Goal: Task Accomplishment & Management: Manage account settings

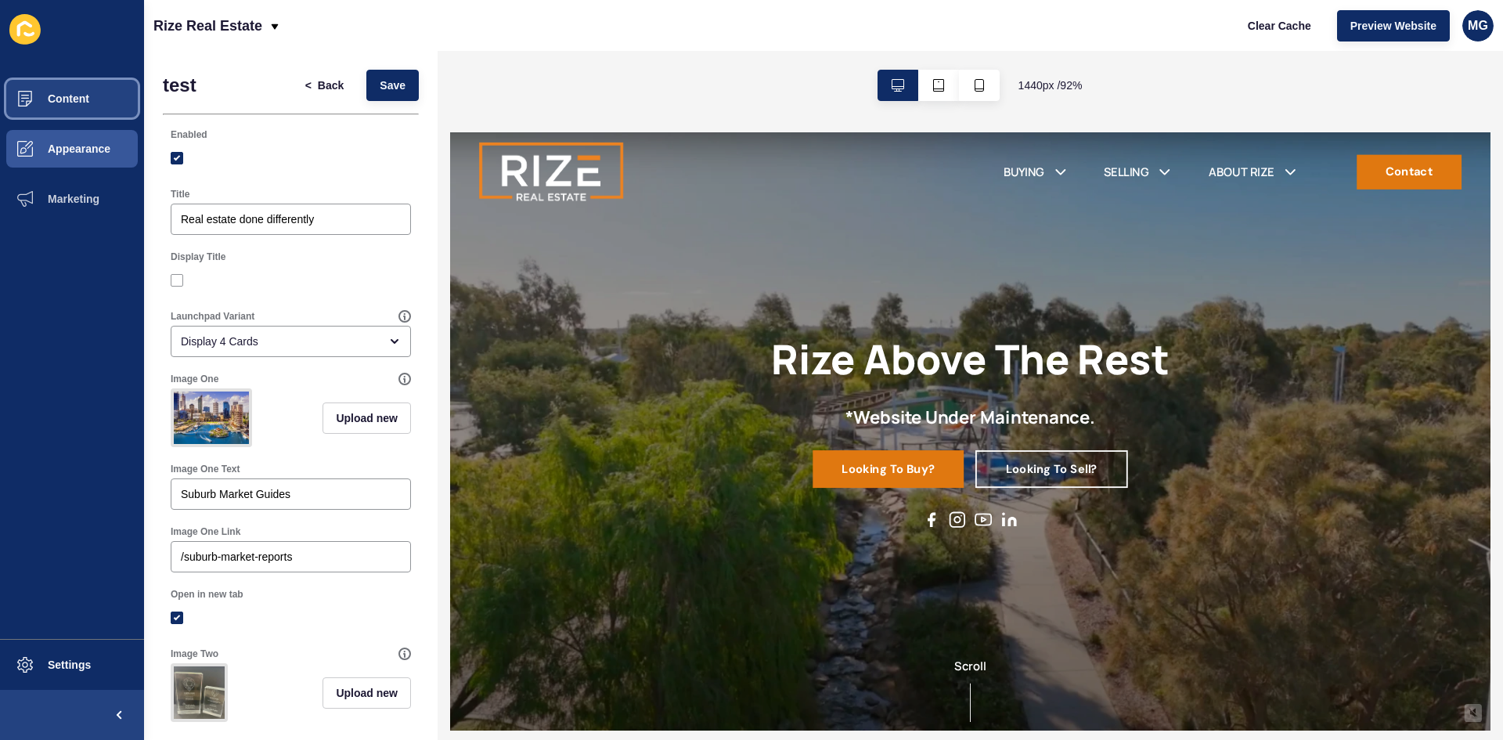
click at [85, 99] on span "Content" at bounding box center [44, 98] width 92 height 13
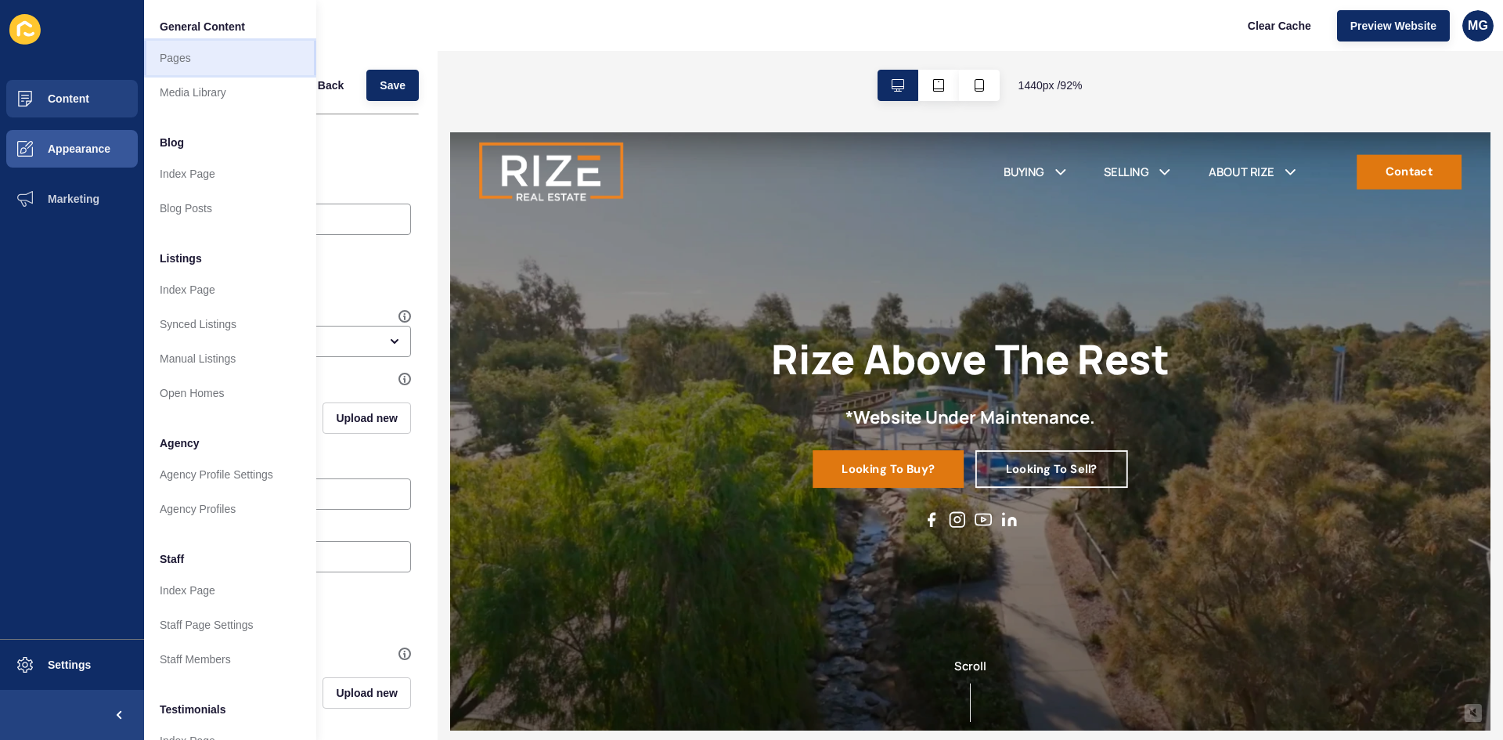
click at [195, 63] on link "Pages" at bounding box center [230, 58] width 172 height 34
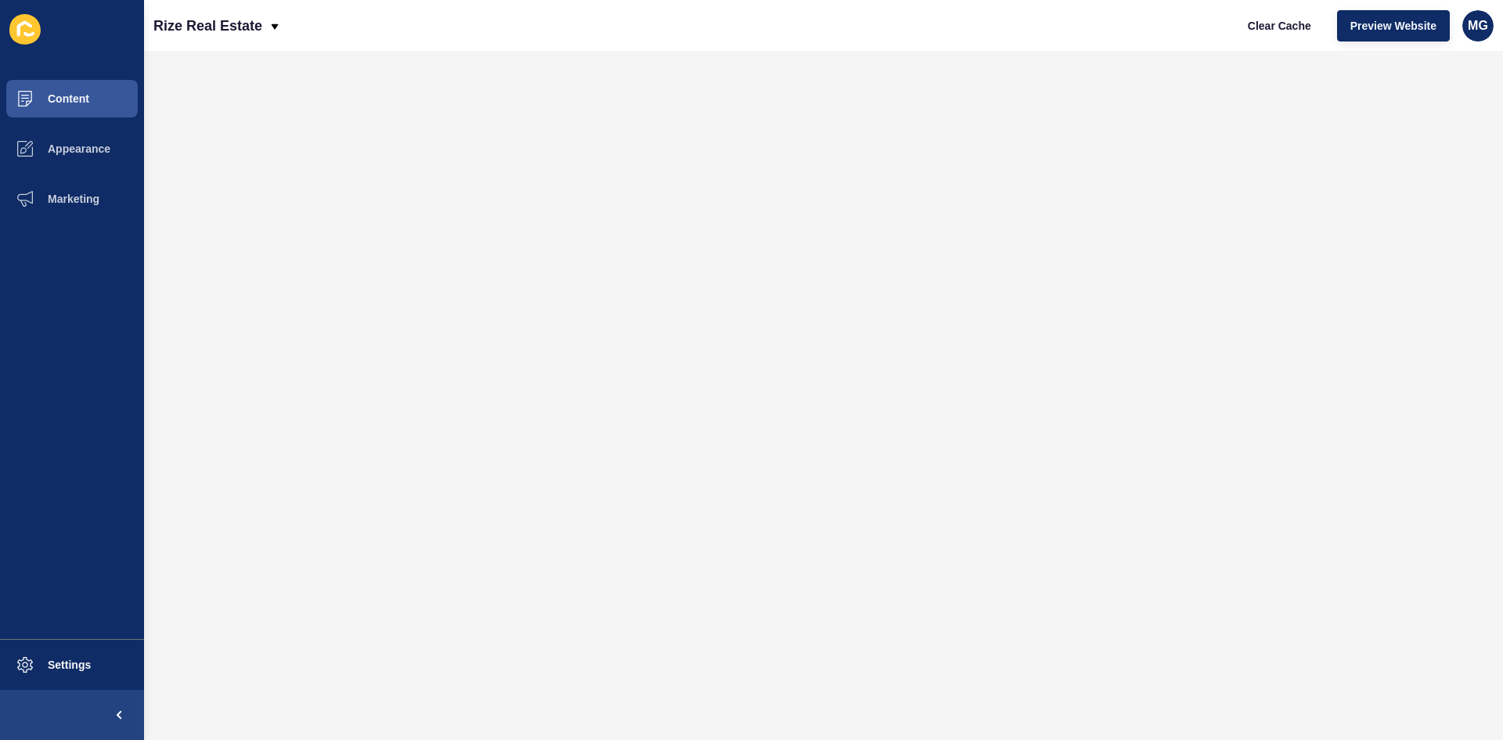
click at [1358, 42] on div "Clear Cache Preview Website MG" at bounding box center [1364, 26] width 272 height 44
click at [1362, 37] on button "Preview Website" at bounding box center [1393, 25] width 113 height 31
click at [78, 100] on span "Content" at bounding box center [44, 98] width 92 height 13
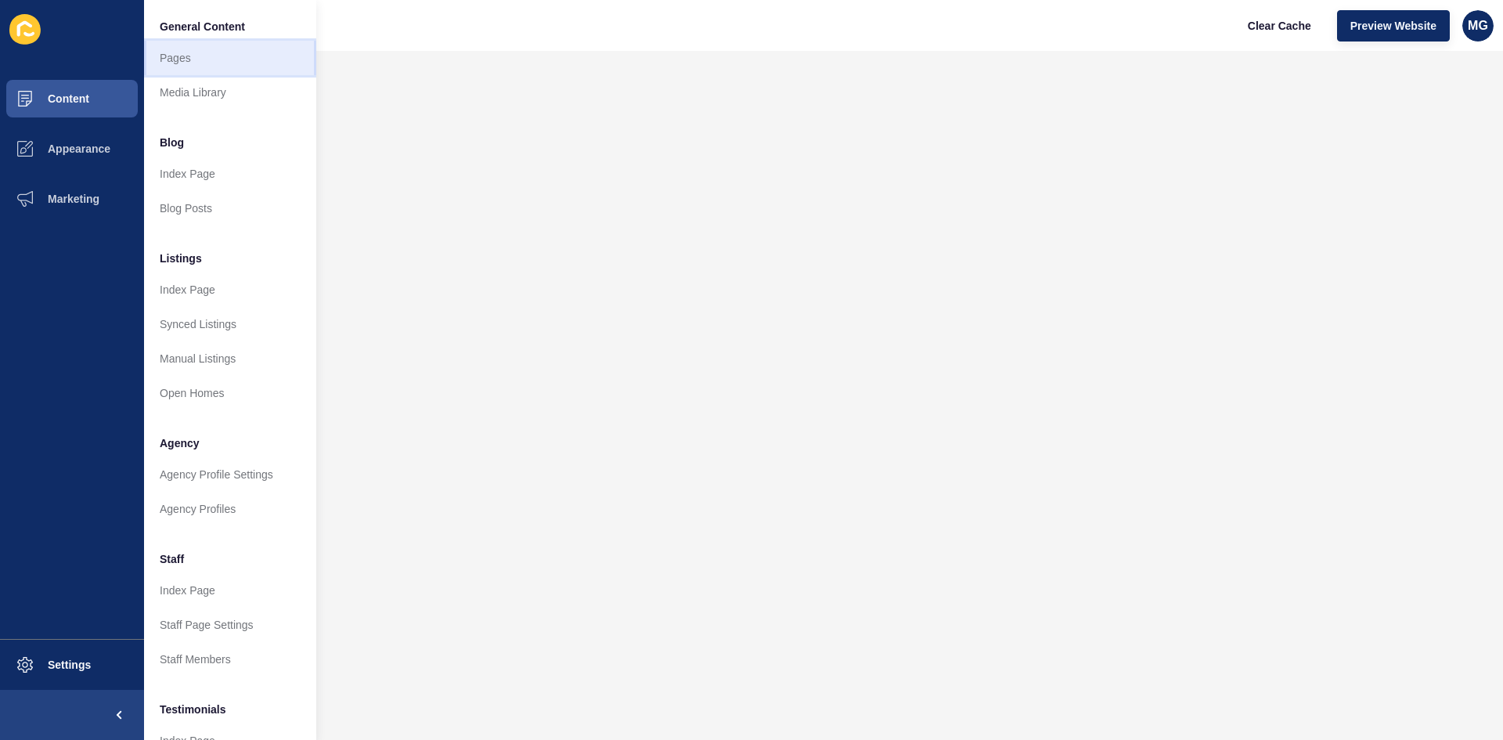
click at [208, 43] on link "Pages" at bounding box center [230, 58] width 172 height 34
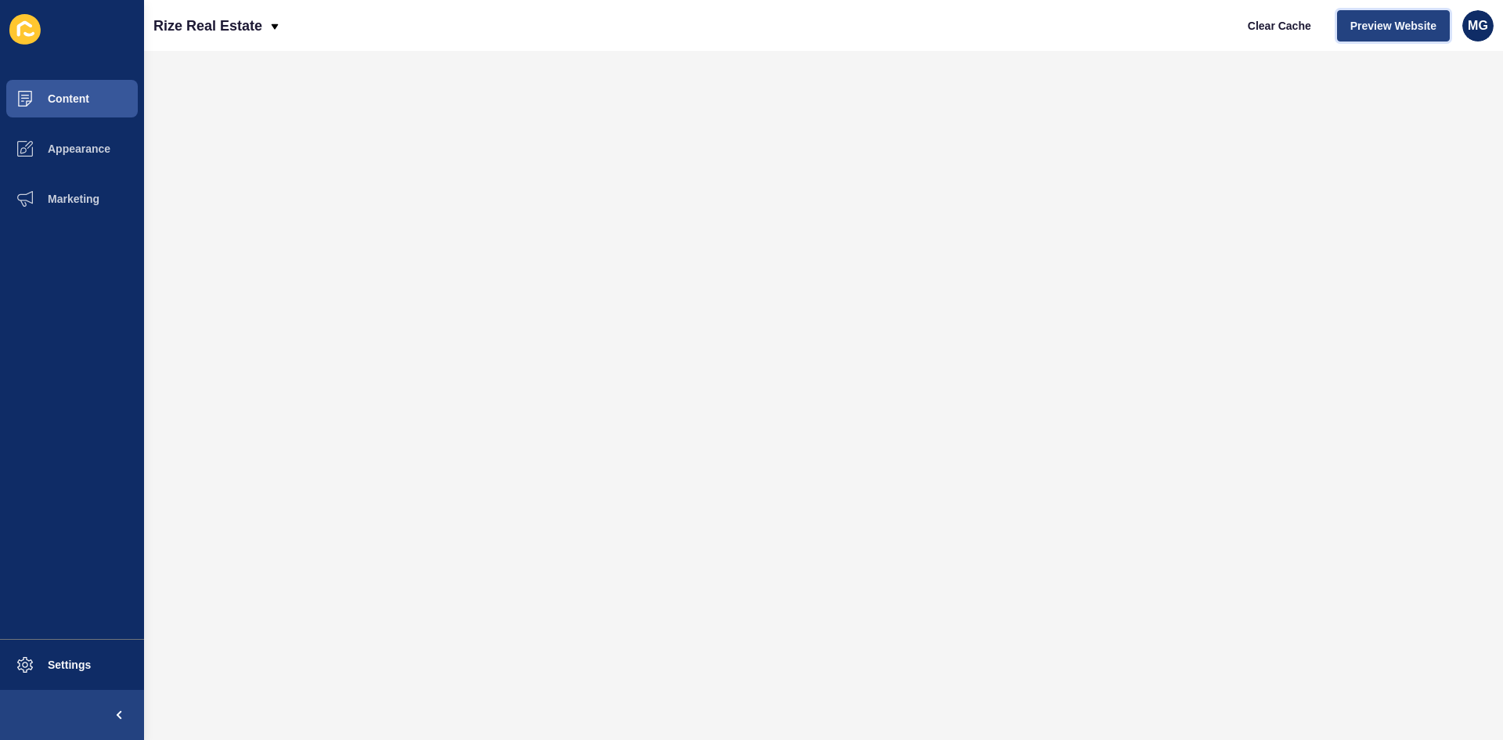
click at [1373, 28] on span "Preview Website" at bounding box center [1394, 26] width 86 height 16
click at [71, 100] on span "Content" at bounding box center [44, 98] width 92 height 13
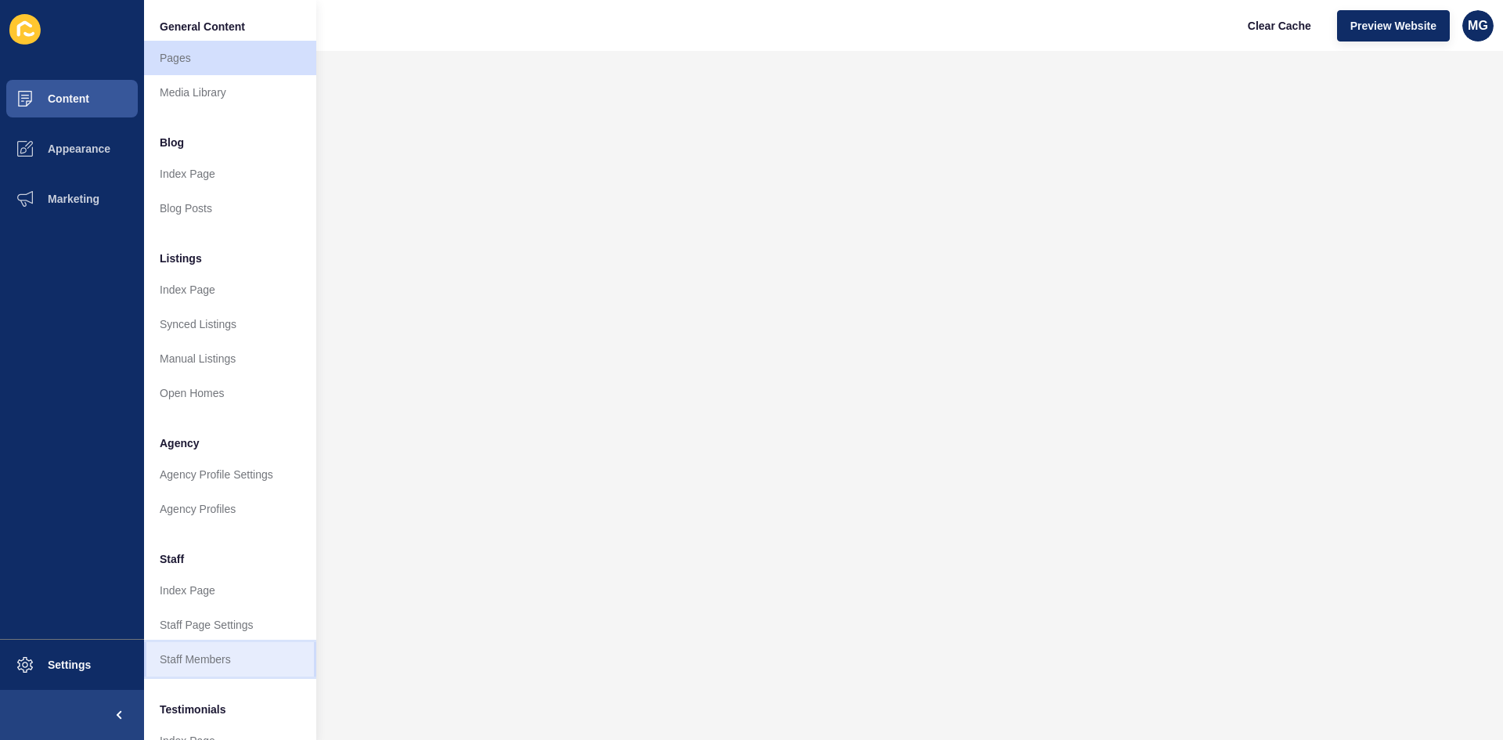
click at [227, 659] on link "Staff Members" at bounding box center [230, 659] width 172 height 34
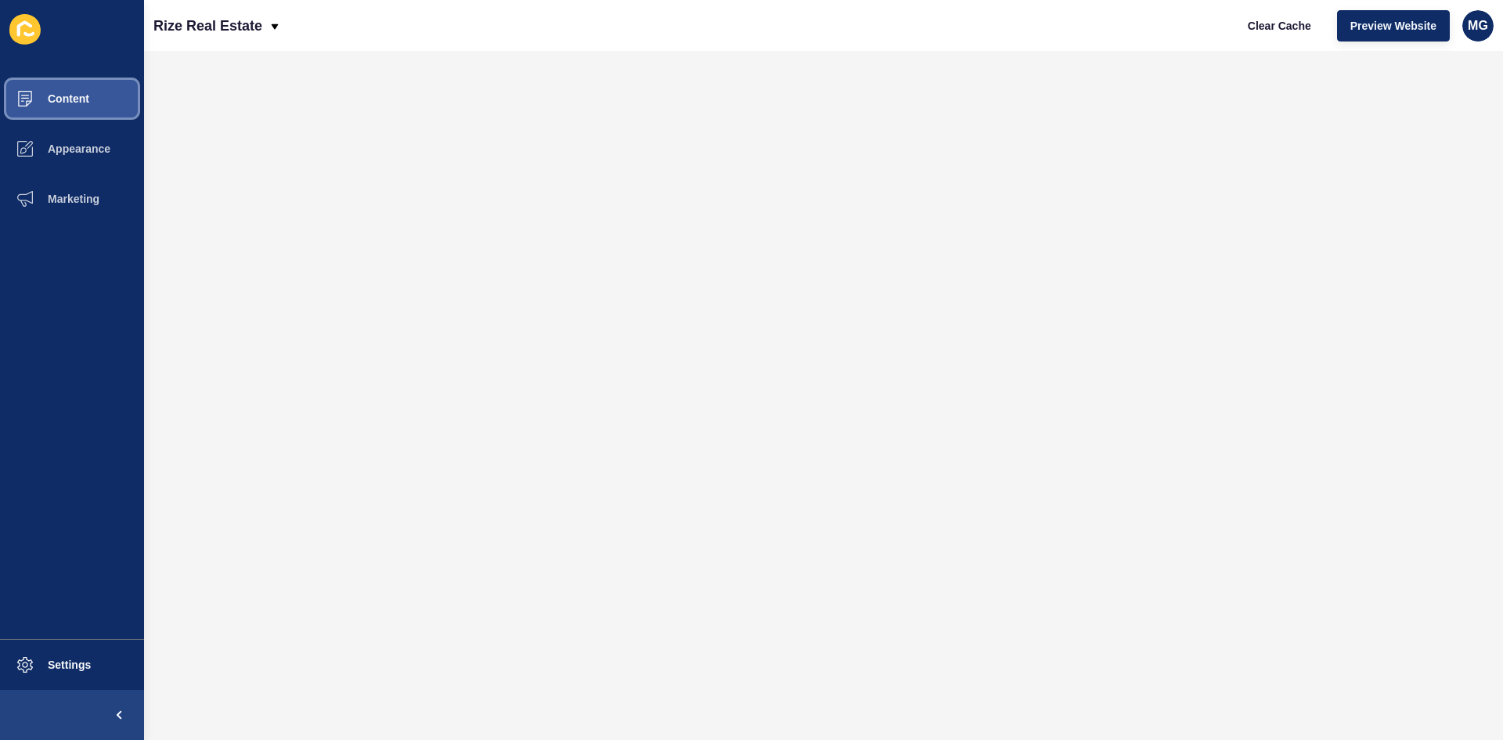
click at [63, 97] on span "Content" at bounding box center [44, 98] width 92 height 13
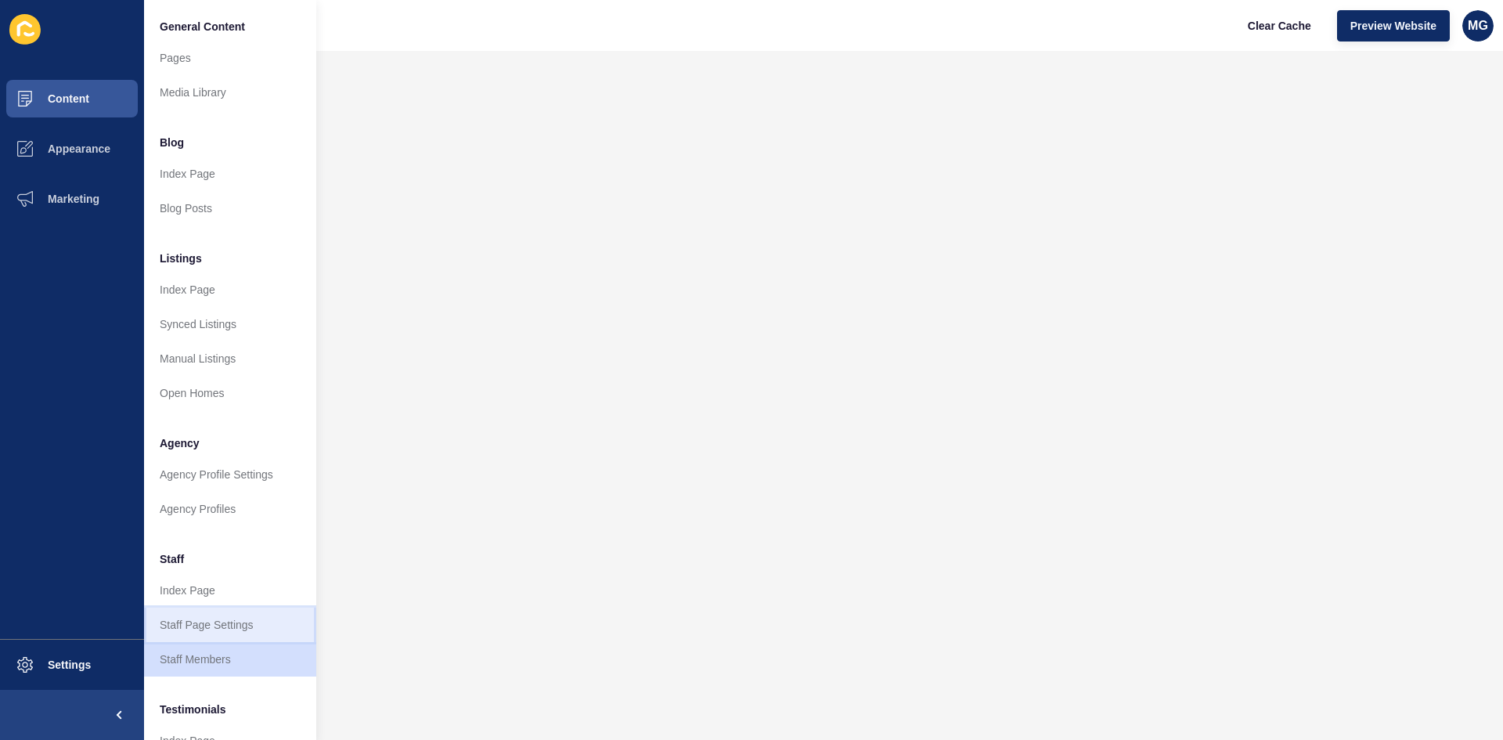
click at [191, 620] on link "Staff Page Settings" at bounding box center [230, 625] width 172 height 34
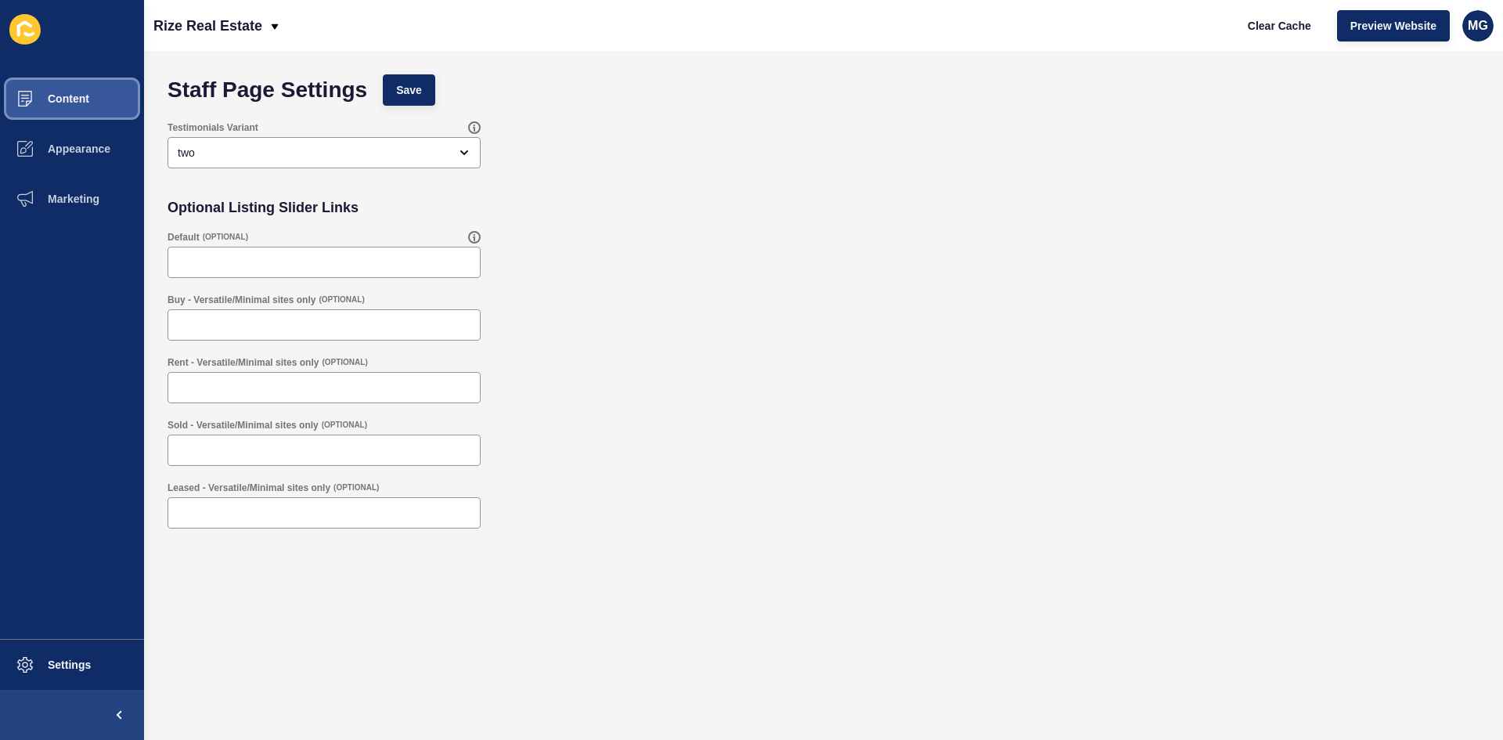
click at [74, 97] on span "Content" at bounding box center [44, 98] width 92 height 13
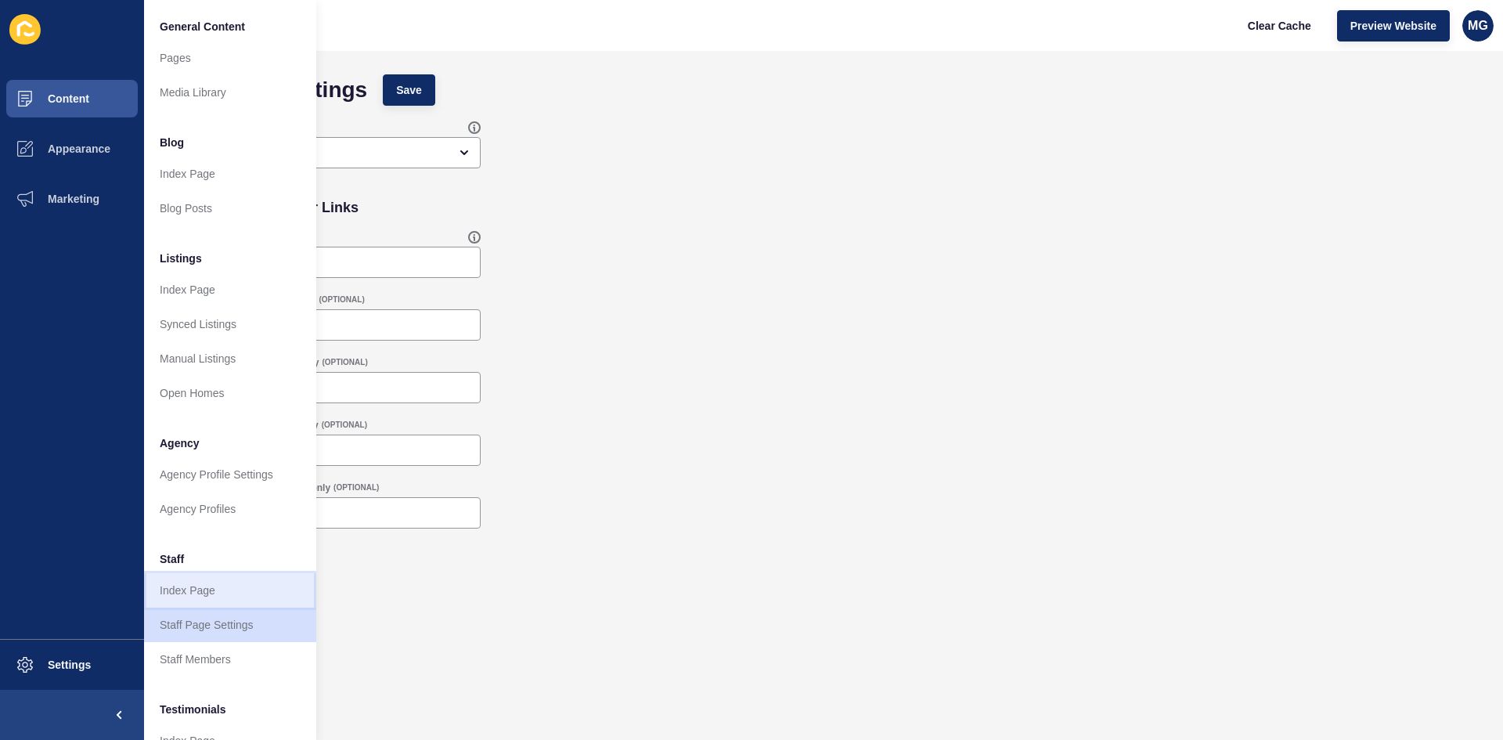
click at [225, 595] on link "Index Page" at bounding box center [230, 590] width 172 height 34
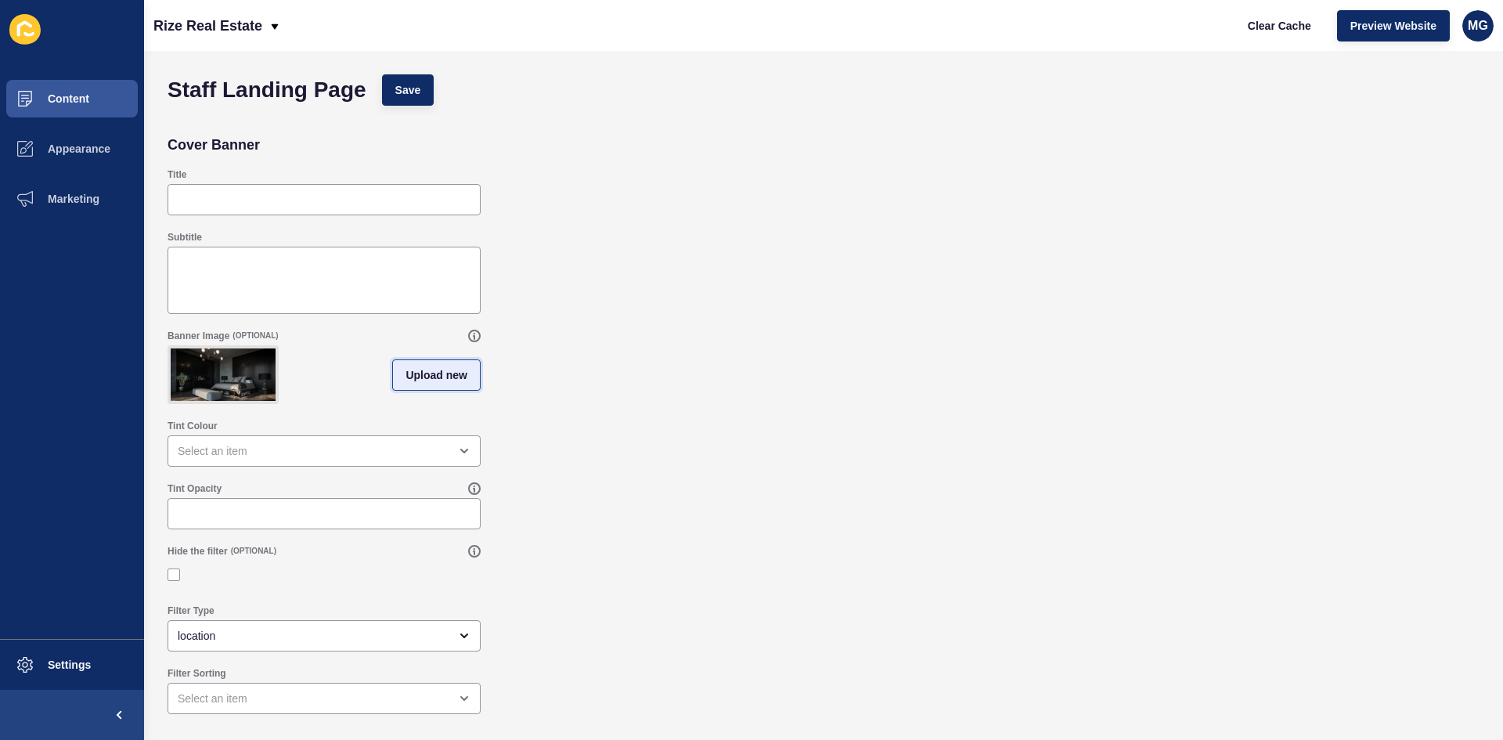
click at [441, 383] on span "Upload new" at bounding box center [437, 375] width 62 height 16
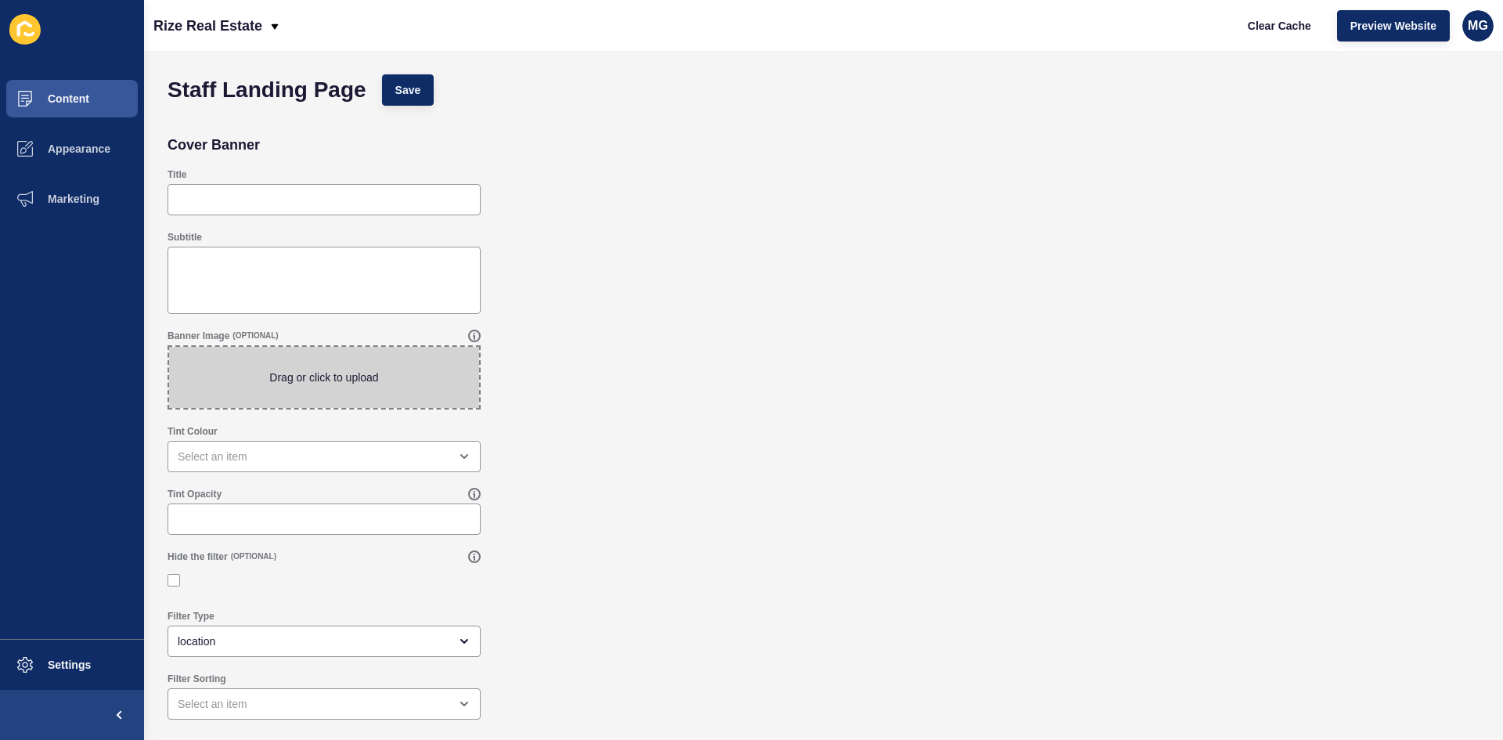
click at [413, 393] on span at bounding box center [324, 377] width 310 height 61
click at [169, 347] on input "Drag or click to upload" at bounding box center [169, 347] width 0 height 0
type input "C:\fakepath\Untitled design (20).png"
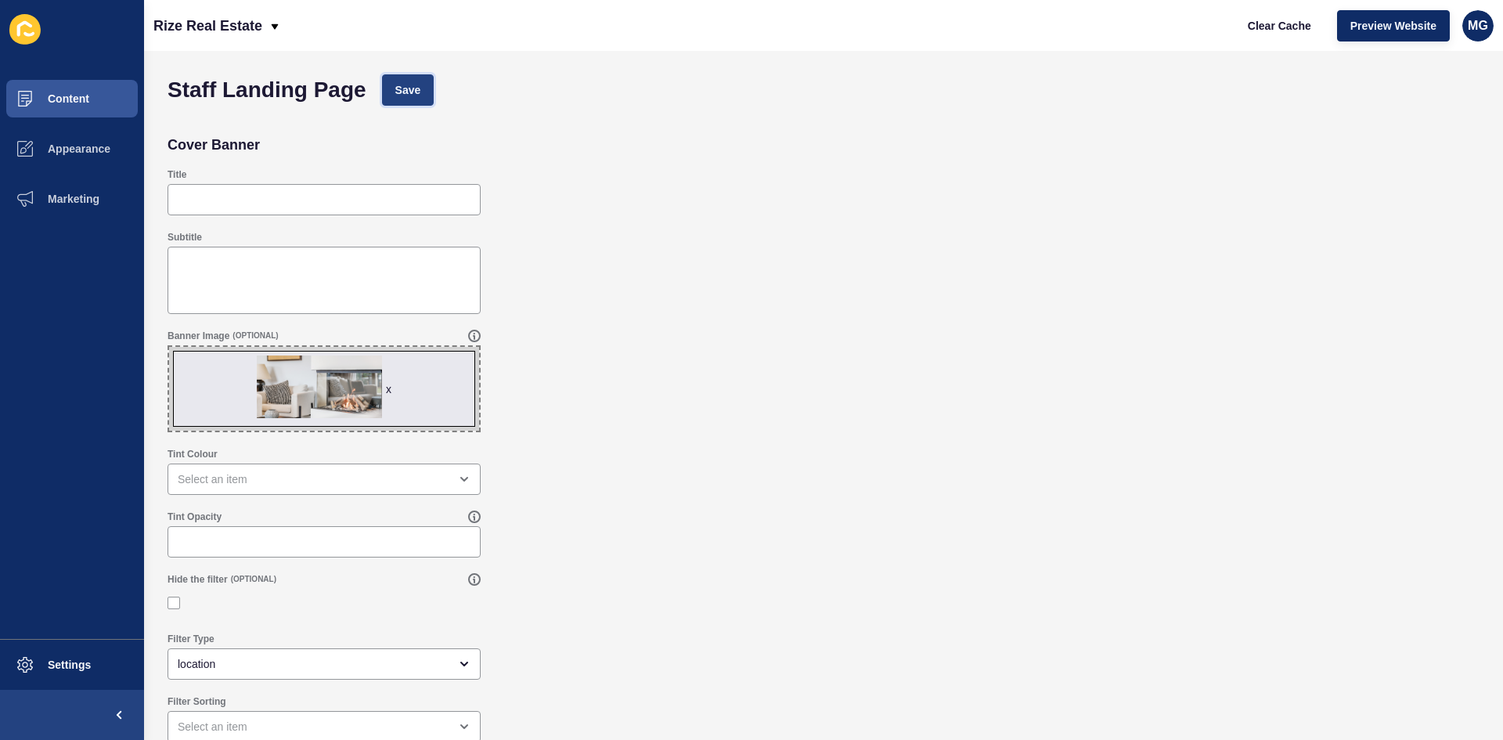
click at [416, 90] on span "Save" at bounding box center [408, 90] width 26 height 16
click at [421, 97] on button "Save" at bounding box center [408, 89] width 52 height 31
click at [65, 92] on button "Content" at bounding box center [72, 99] width 144 height 50
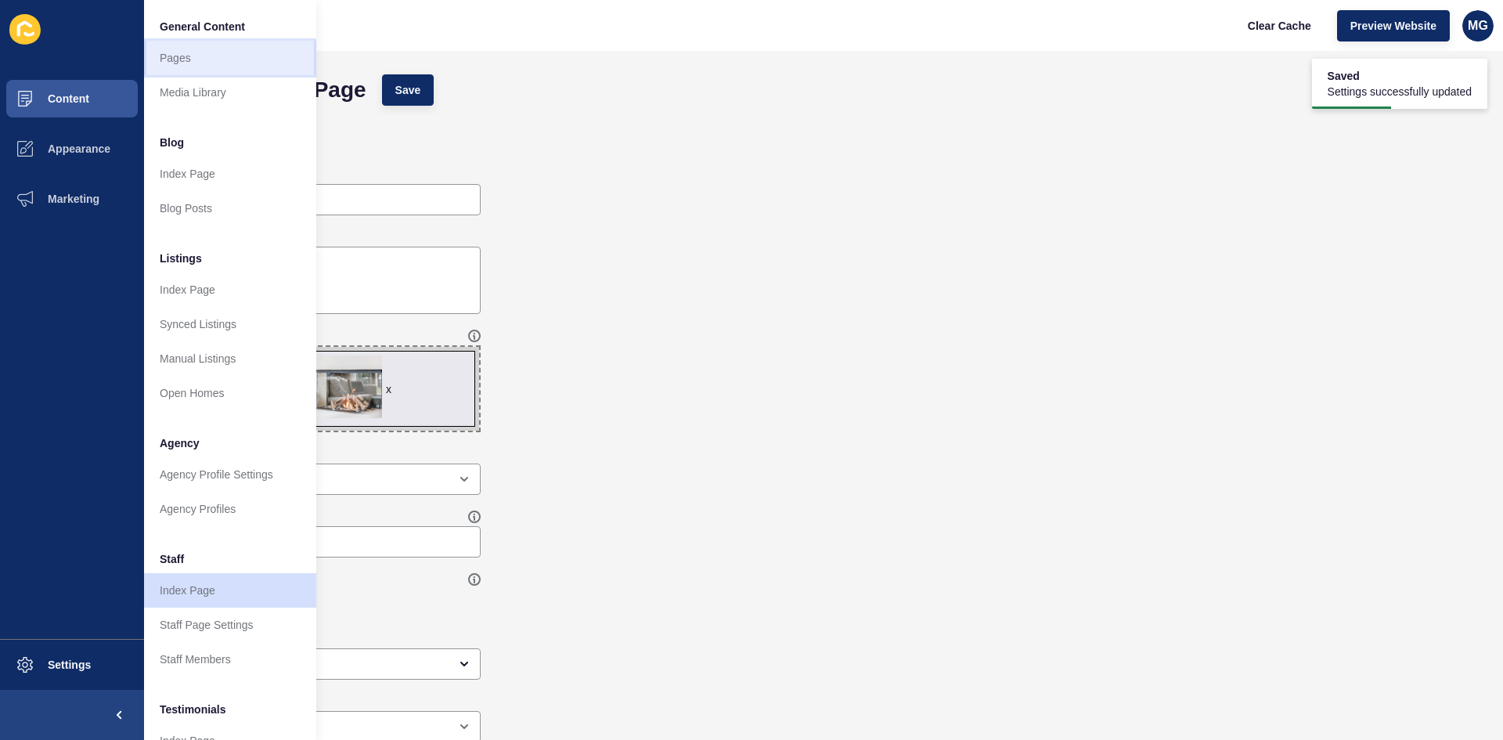
click at [179, 70] on link "Pages" at bounding box center [230, 58] width 172 height 34
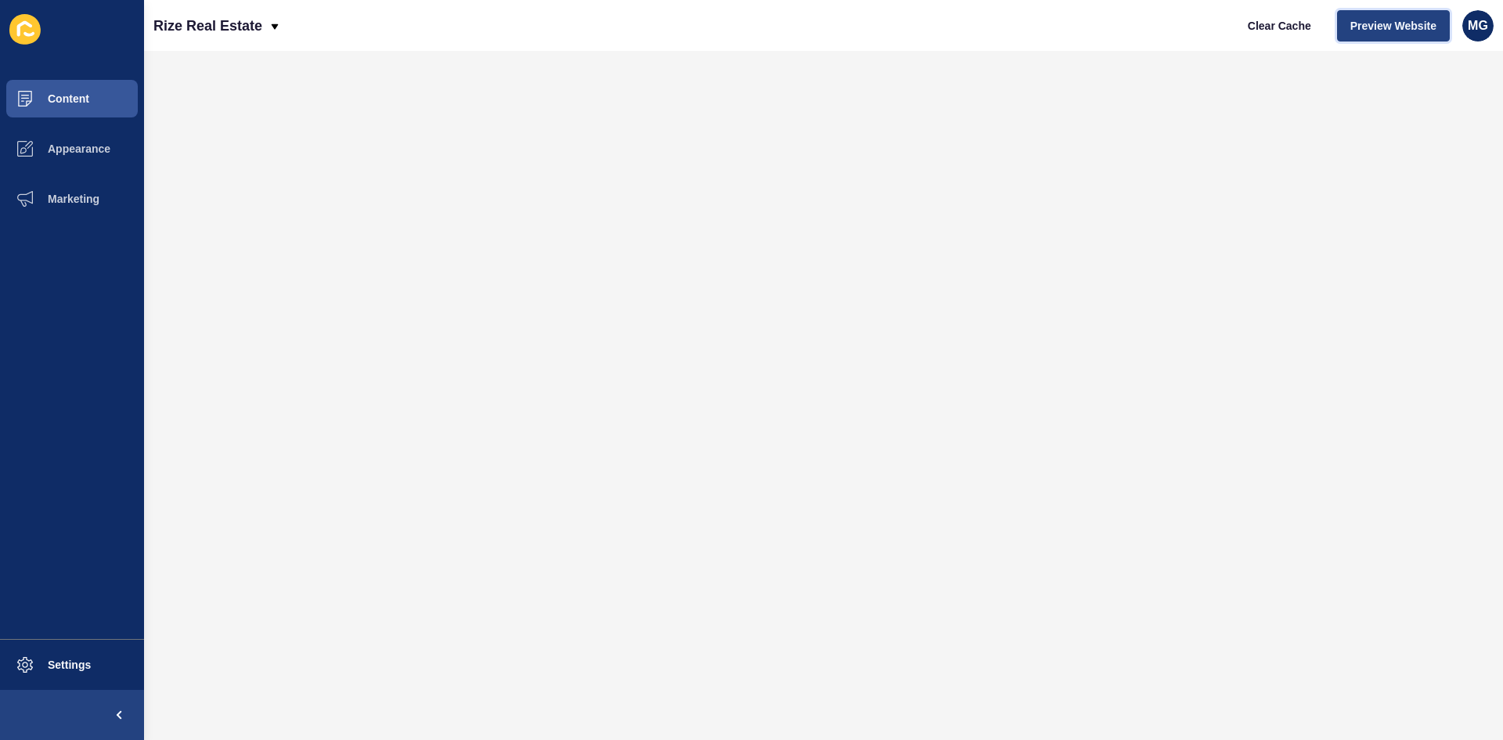
click at [1392, 30] on span "Preview Website" at bounding box center [1394, 26] width 86 height 16
click at [1380, 22] on span "Preview Website" at bounding box center [1394, 26] width 86 height 16
click at [1394, 25] on span "Preview Website" at bounding box center [1394, 26] width 86 height 16
click at [1387, 28] on span "Preview Website" at bounding box center [1394, 26] width 86 height 16
click at [1370, 26] on span "Preview Website" at bounding box center [1394, 26] width 86 height 16
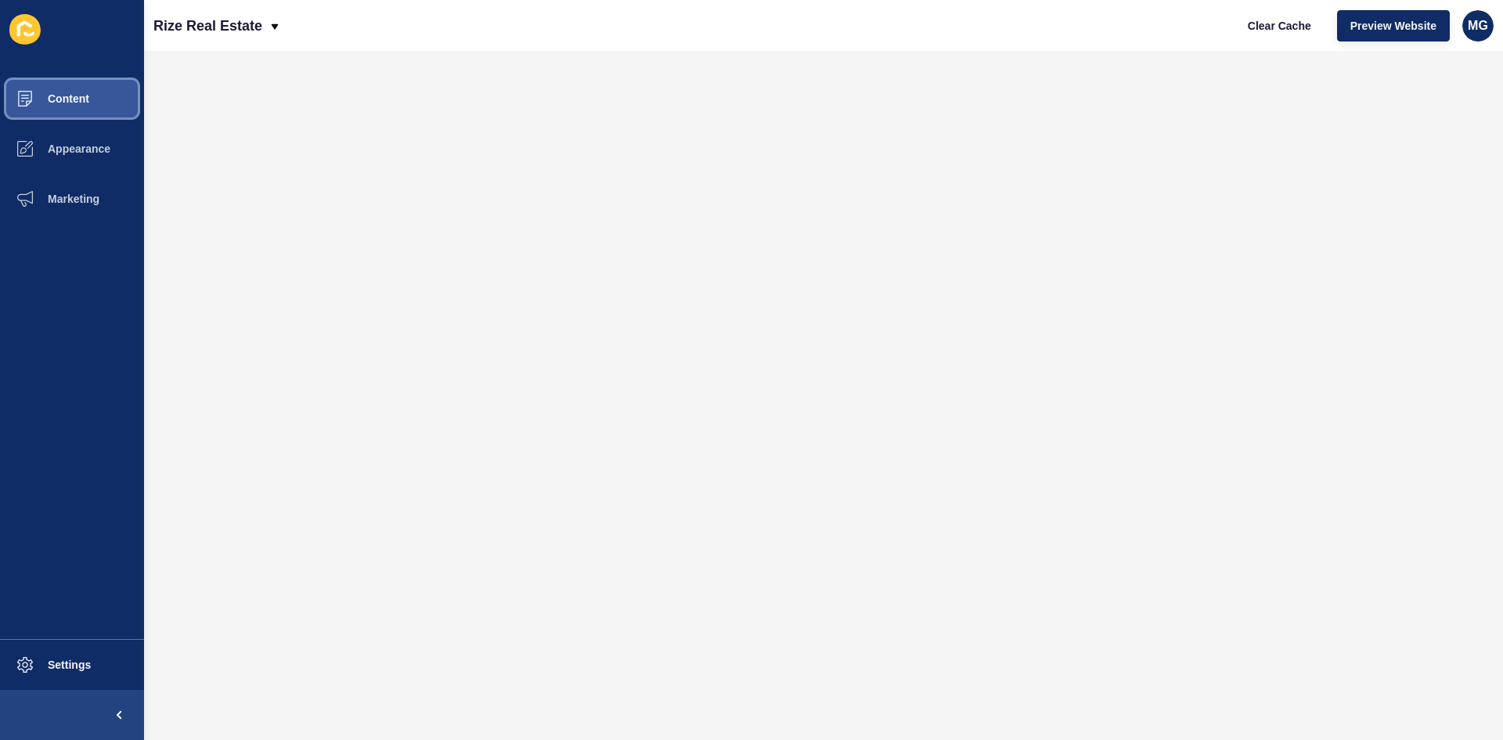
click at [70, 98] on span "Content" at bounding box center [44, 98] width 92 height 13
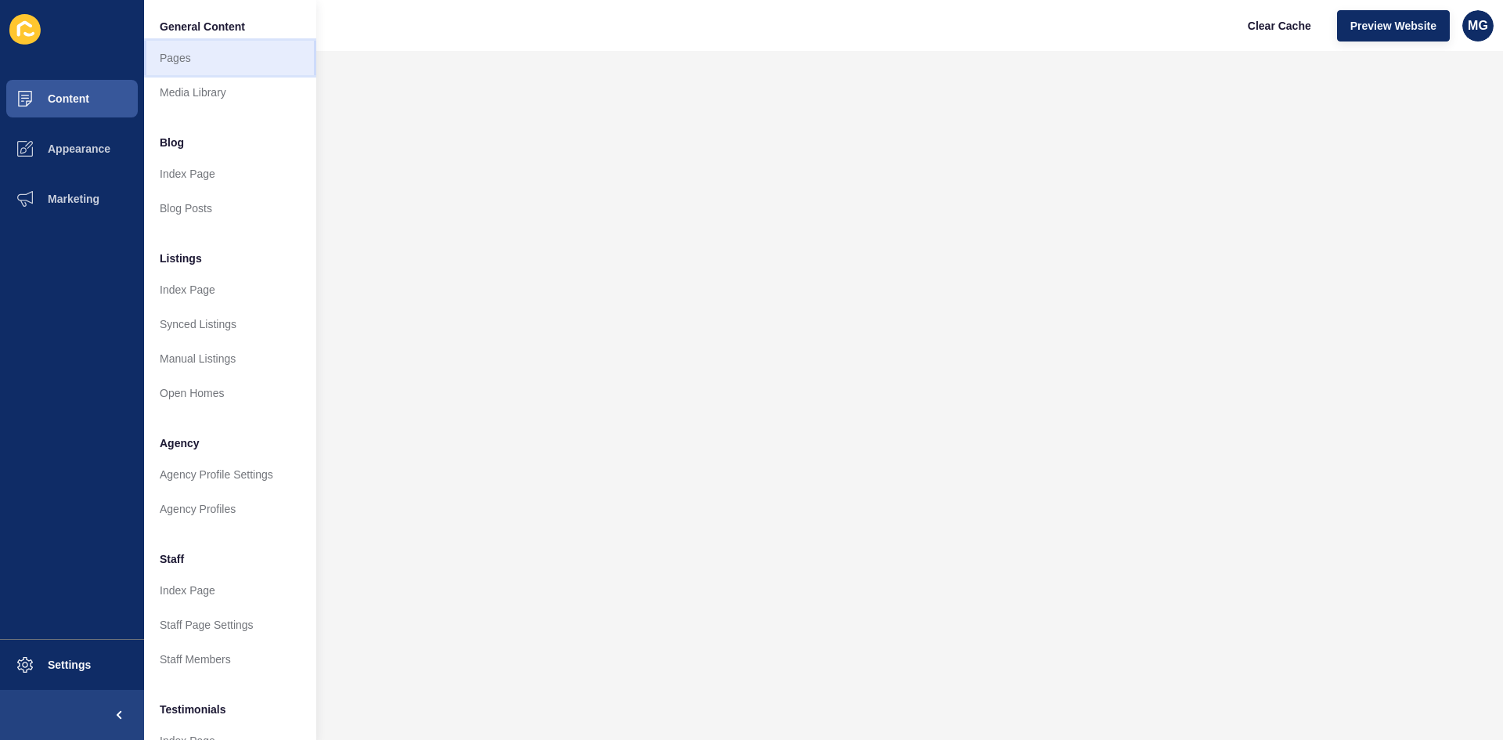
click at [228, 65] on link "Pages" at bounding box center [230, 58] width 172 height 34
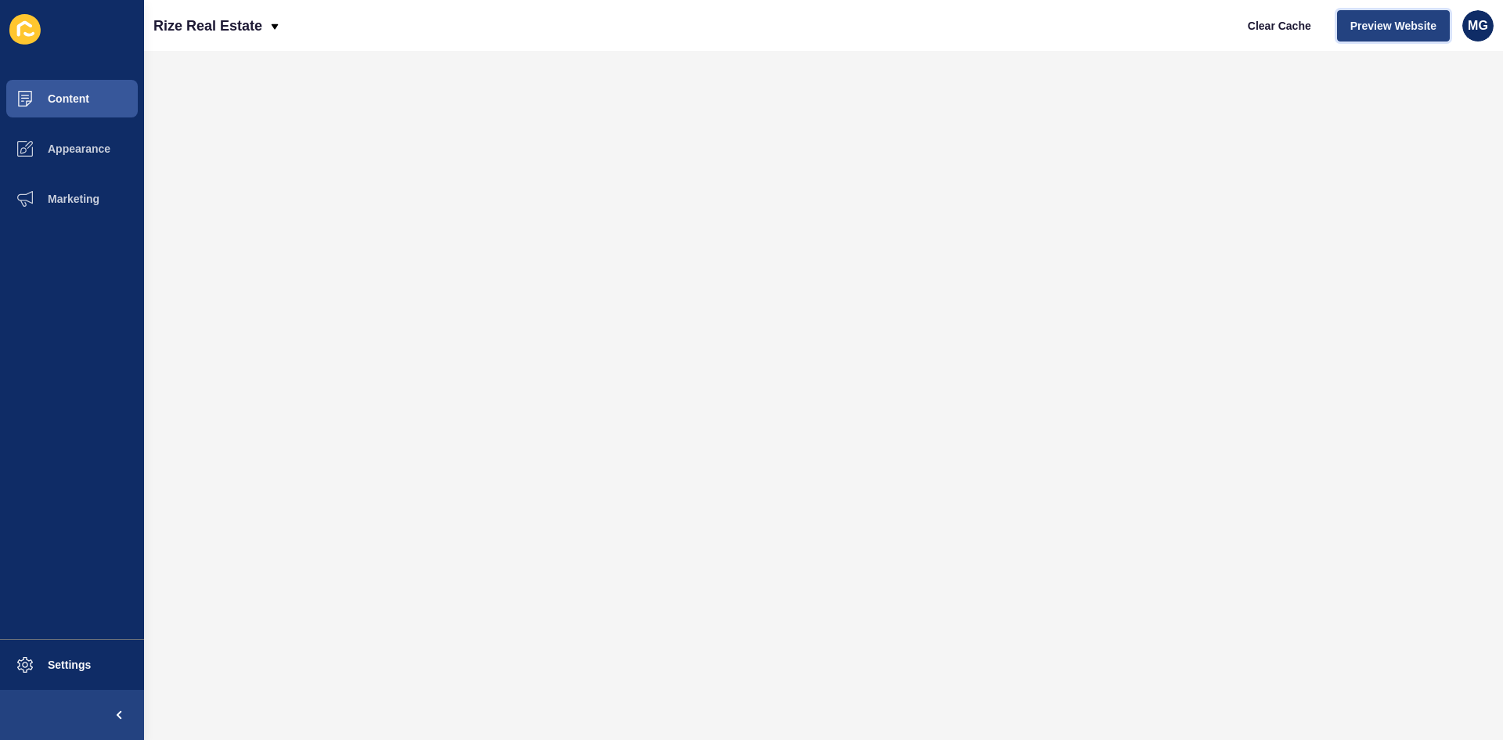
click at [1377, 32] on span "Preview Website" at bounding box center [1394, 26] width 86 height 16
click at [1369, 29] on span "Preview Website" at bounding box center [1394, 26] width 86 height 16
click at [103, 100] on button "Content" at bounding box center [72, 99] width 144 height 50
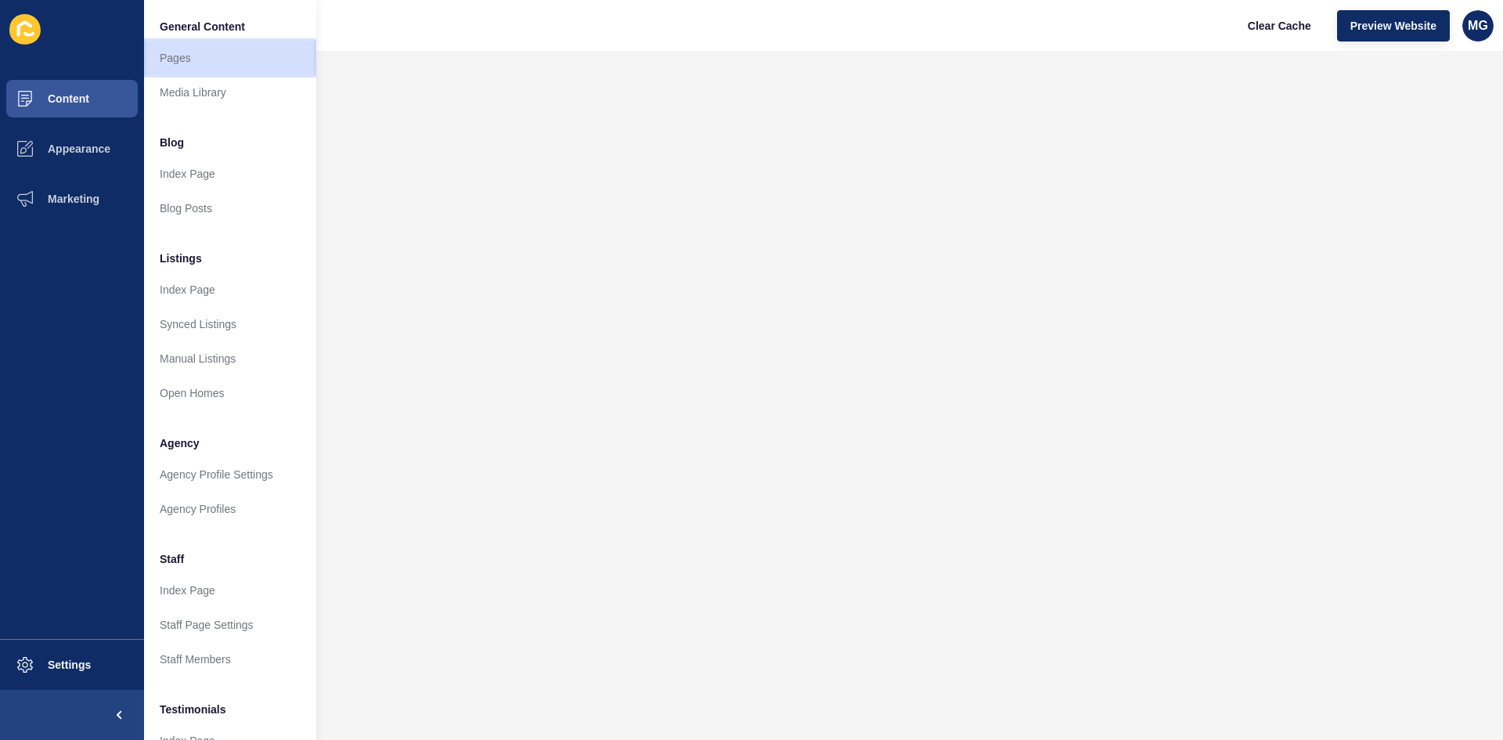
click at [185, 55] on link "Pages" at bounding box center [230, 58] width 172 height 34
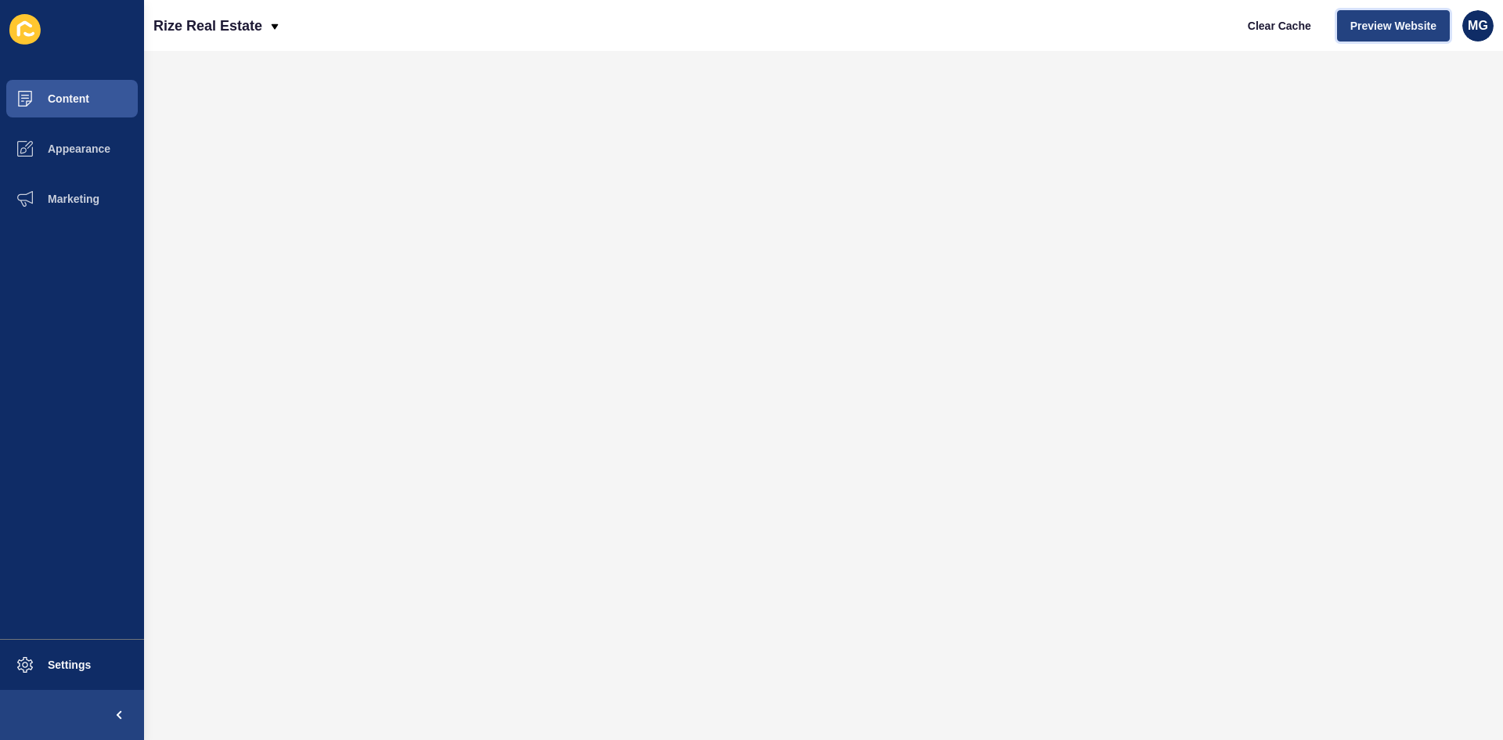
click at [1359, 28] on span "Preview Website" at bounding box center [1394, 26] width 86 height 16
click at [1379, 38] on button "Preview Website" at bounding box center [1393, 25] width 113 height 31
click at [1387, 20] on span "Preview Website" at bounding box center [1394, 26] width 86 height 16
click at [94, 103] on button "Content" at bounding box center [72, 99] width 144 height 50
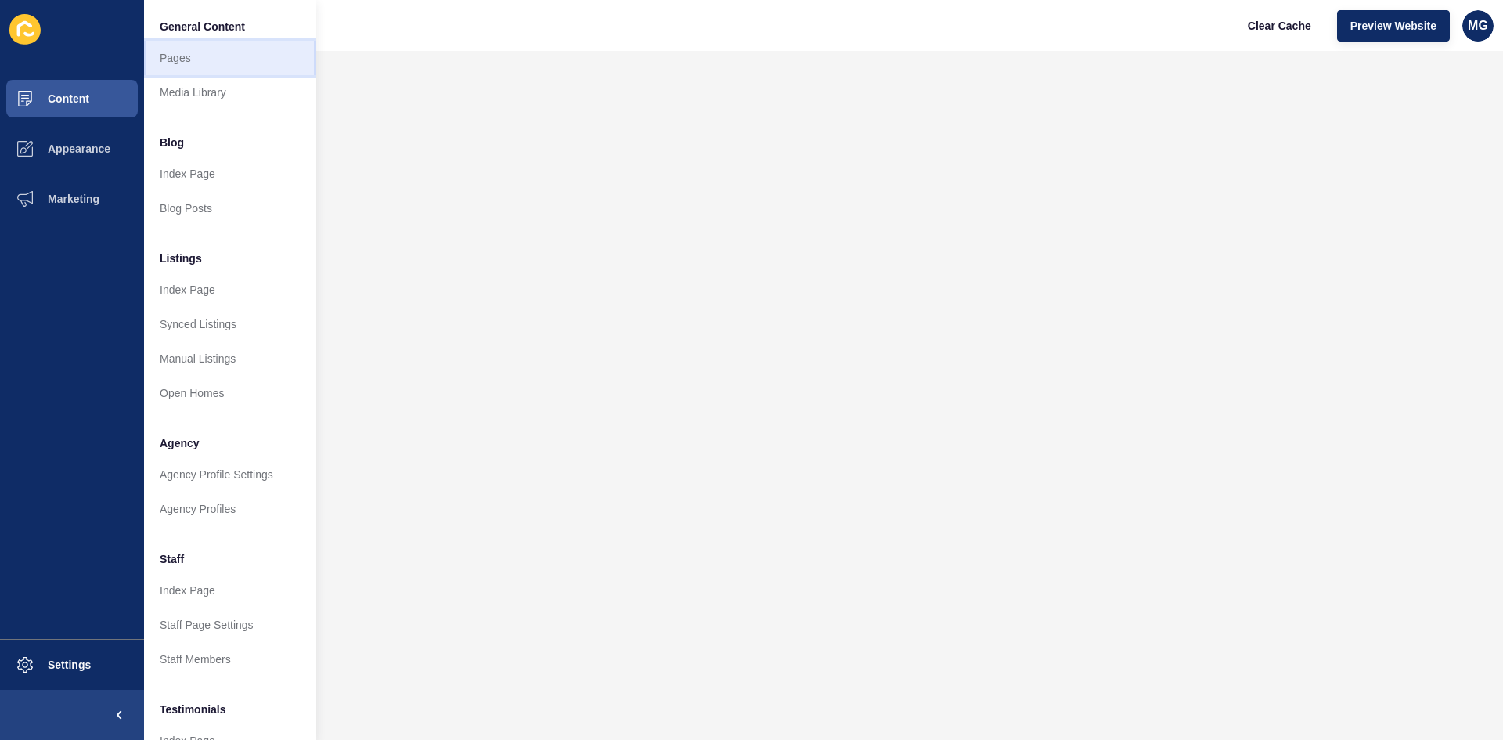
click at [190, 67] on link "Pages" at bounding box center [230, 58] width 172 height 34
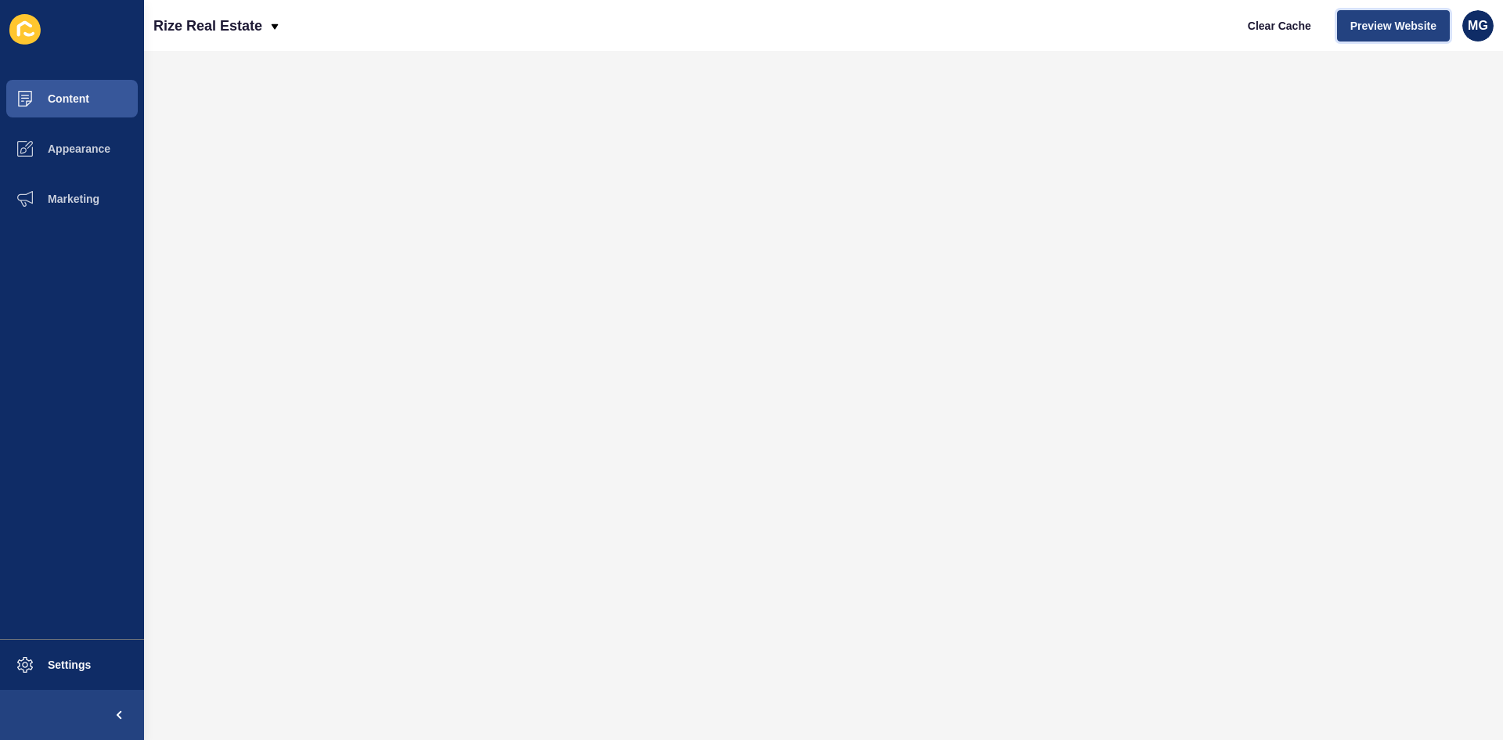
click at [1408, 29] on span "Preview Website" at bounding box center [1394, 26] width 86 height 16
click at [85, 97] on span "Content" at bounding box center [44, 98] width 92 height 13
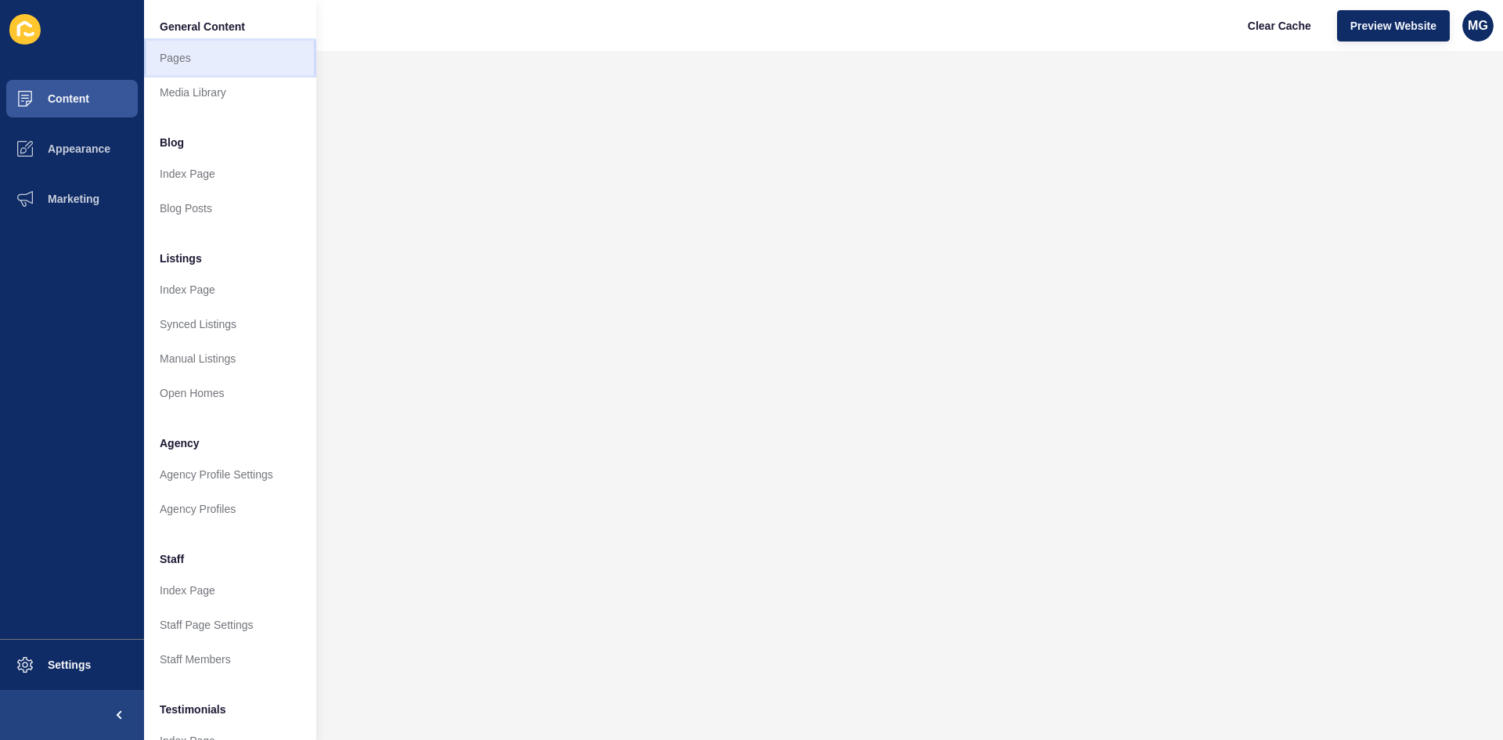
click at [204, 56] on link "Pages" at bounding box center [230, 58] width 172 height 34
